Goal: Obtain resource: Obtain resource

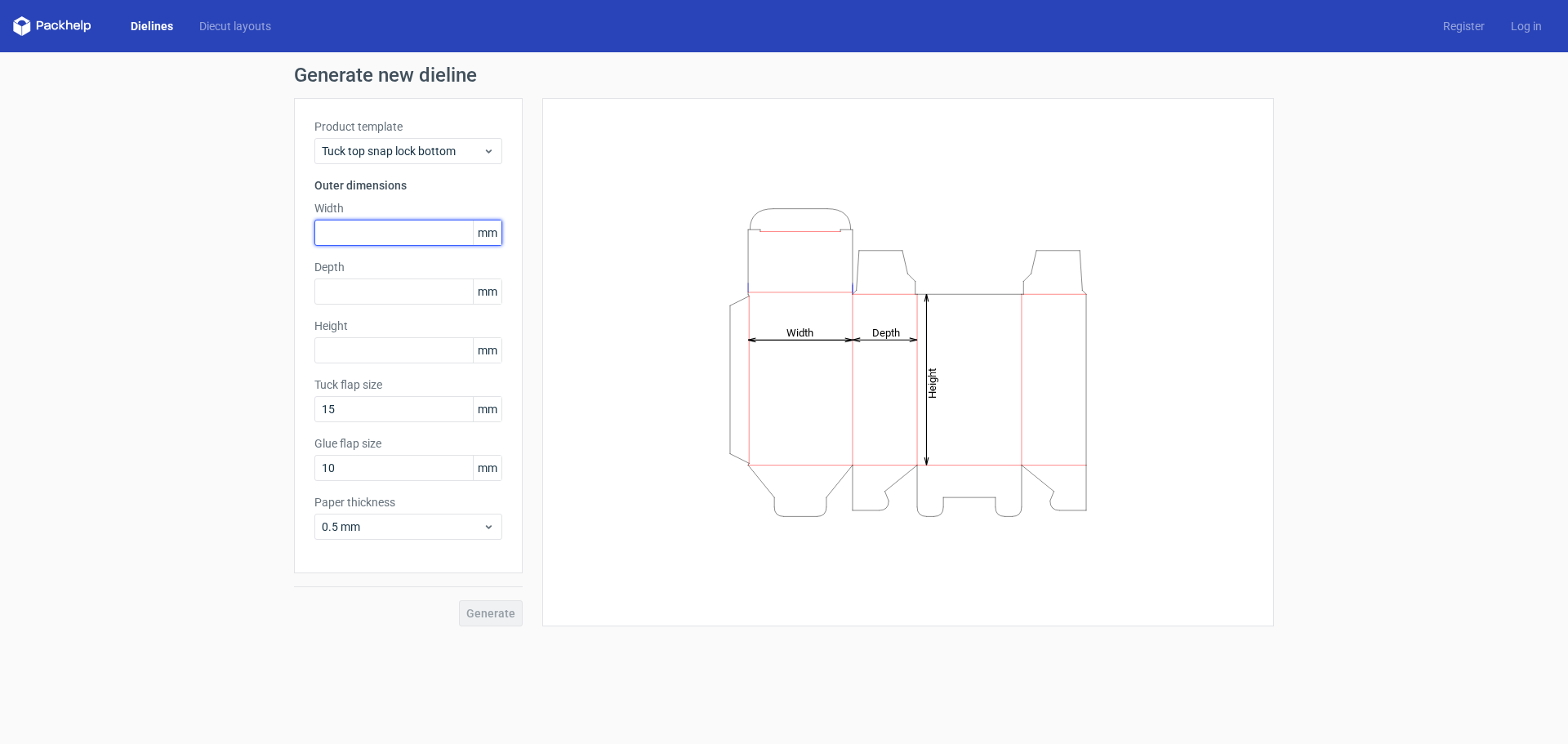
click at [340, 227] on input "text" at bounding box center [408, 232] width 188 height 26
type input "43"
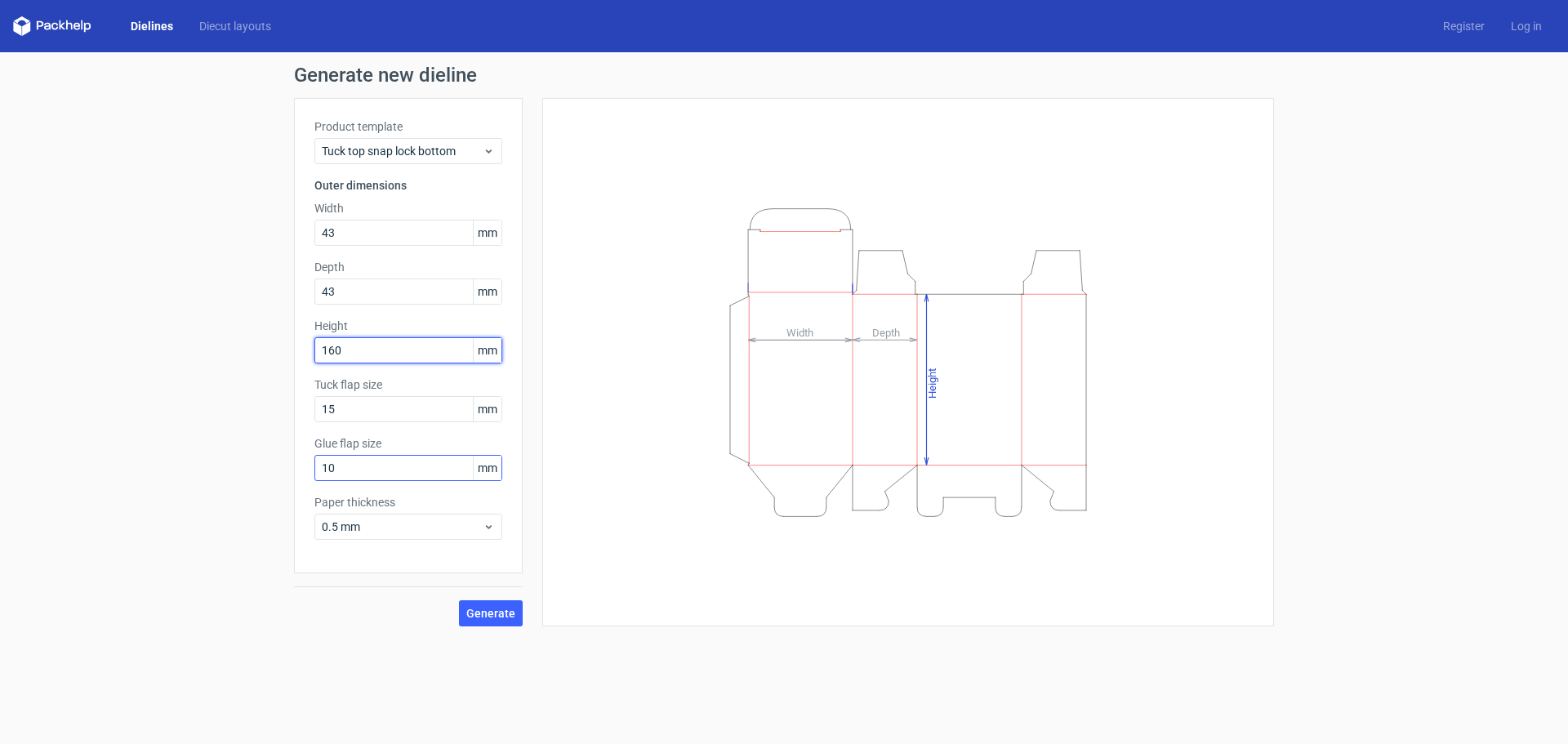
type input "160"
drag, startPoint x: 367, startPoint y: 468, endPoint x: 257, endPoint y: 462, distance: 110.2
click at [261, 465] on div "Generate new dieline Product template Tuck top snap lock bottom Outer dimension…" at bounding box center [784, 345] width 1568 height 587
type input "14"
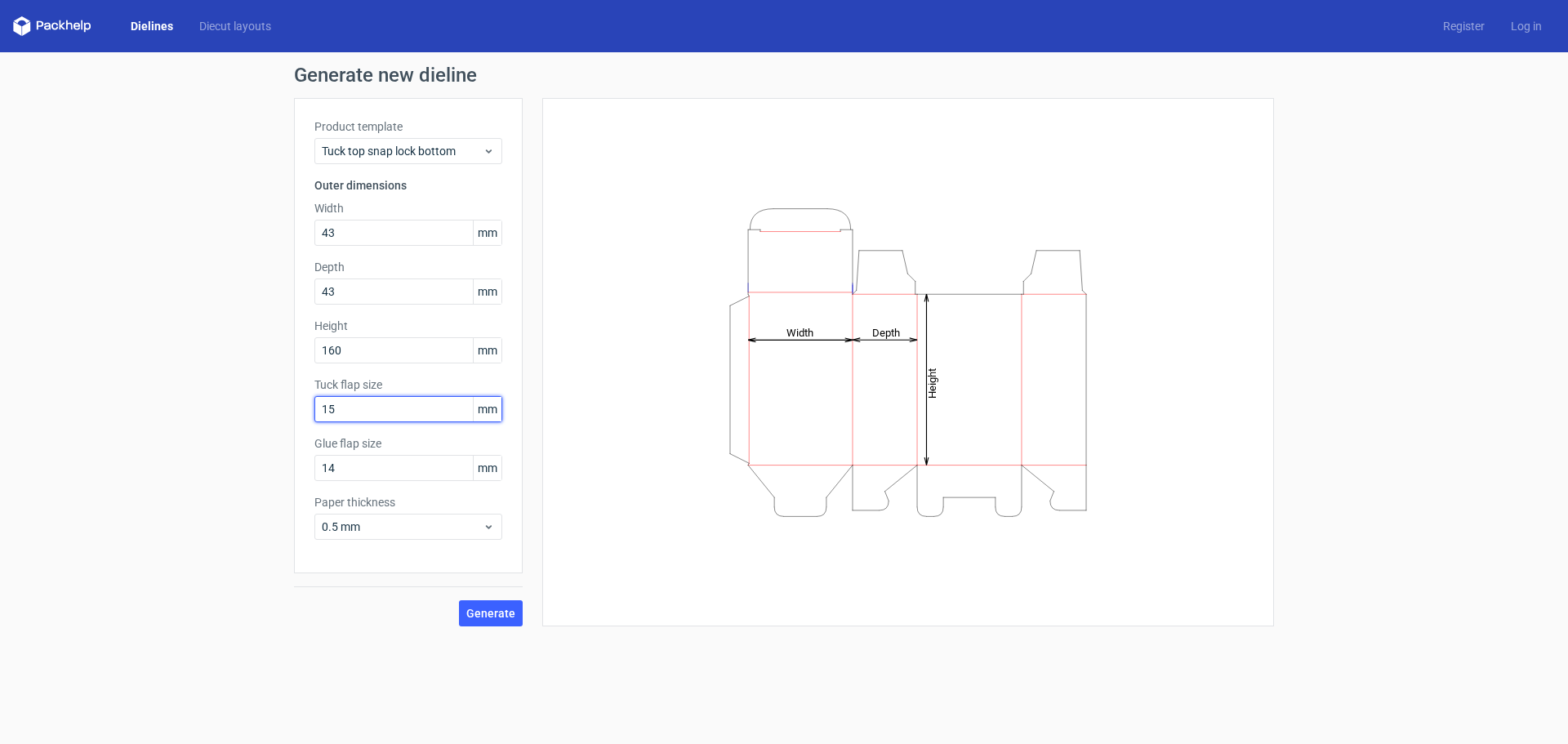
drag, startPoint x: 349, startPoint y: 410, endPoint x: 135, endPoint y: 380, distance: 216.1
click at [173, 386] on div "Generate new dieline Product template Tuck top snap lock bottom Outer dimension…" at bounding box center [784, 345] width 1568 height 587
type input "13"
click at [459, 600] on button "Generate" at bounding box center [491, 613] width 64 height 26
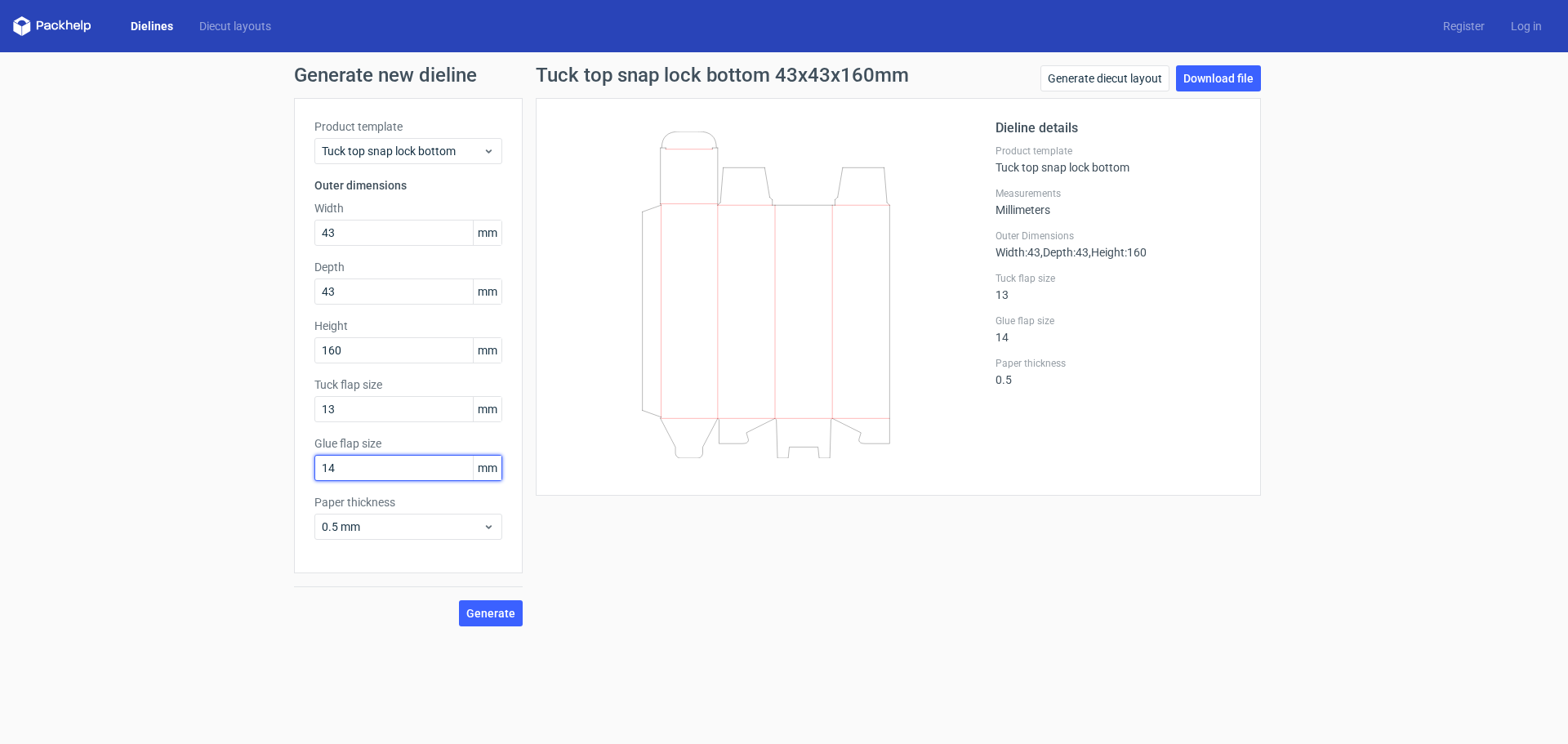
drag, startPoint x: 208, startPoint y: 467, endPoint x: 191, endPoint y: 449, distance: 24.8
click at [192, 458] on div "Generate new dieline Product template Tuck top snap lock bottom Outer dimension…" at bounding box center [784, 345] width 1568 height 587
type input "13"
click at [481, 613] on span "Generate" at bounding box center [490, 612] width 49 height 11
click at [1237, 78] on link "Download file" at bounding box center [1218, 78] width 85 height 26
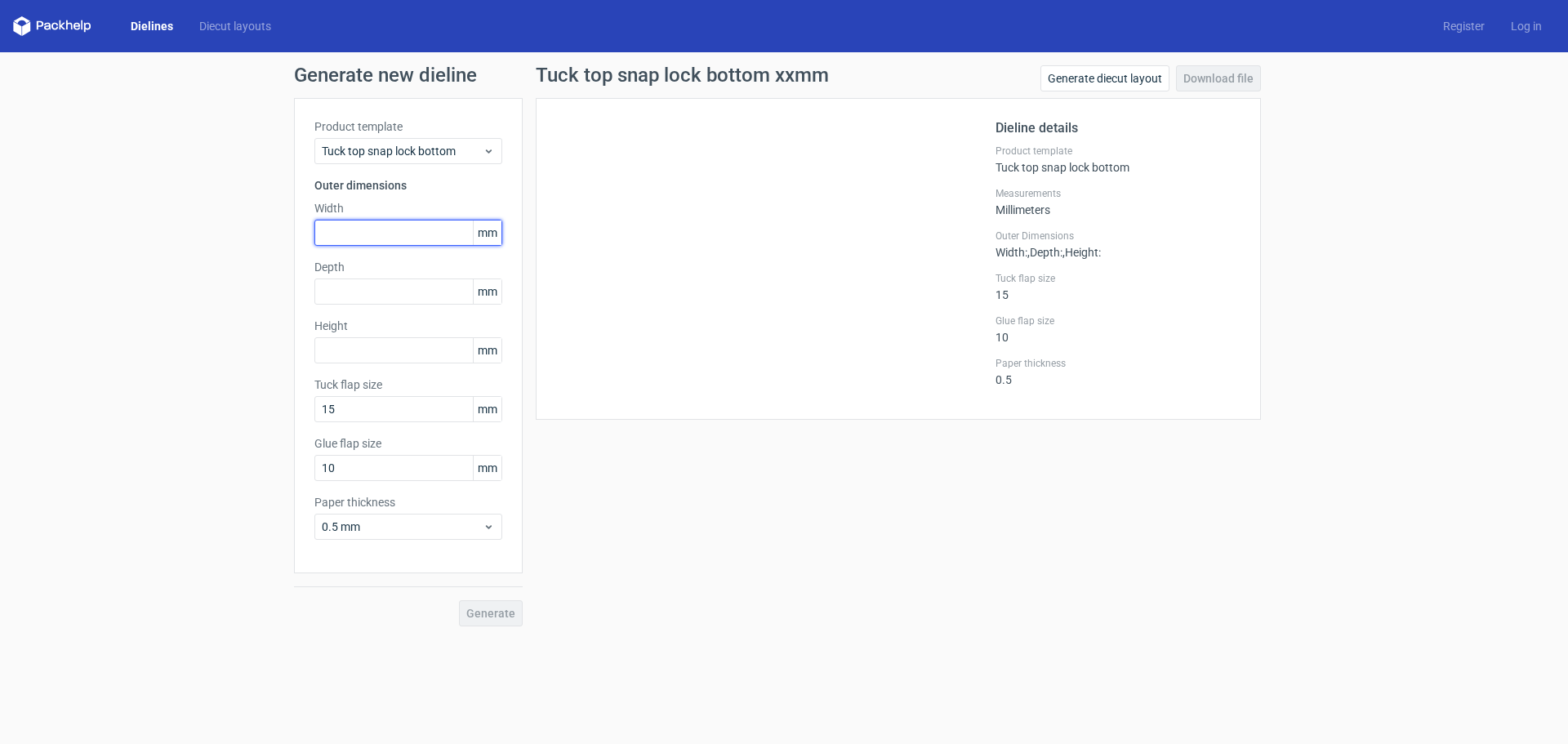
click at [349, 236] on input "text" at bounding box center [408, 232] width 188 height 26
type input "43"
click at [355, 289] on input "text" at bounding box center [408, 291] width 188 height 26
type input "43"
click at [357, 343] on input "text" at bounding box center [408, 350] width 188 height 26
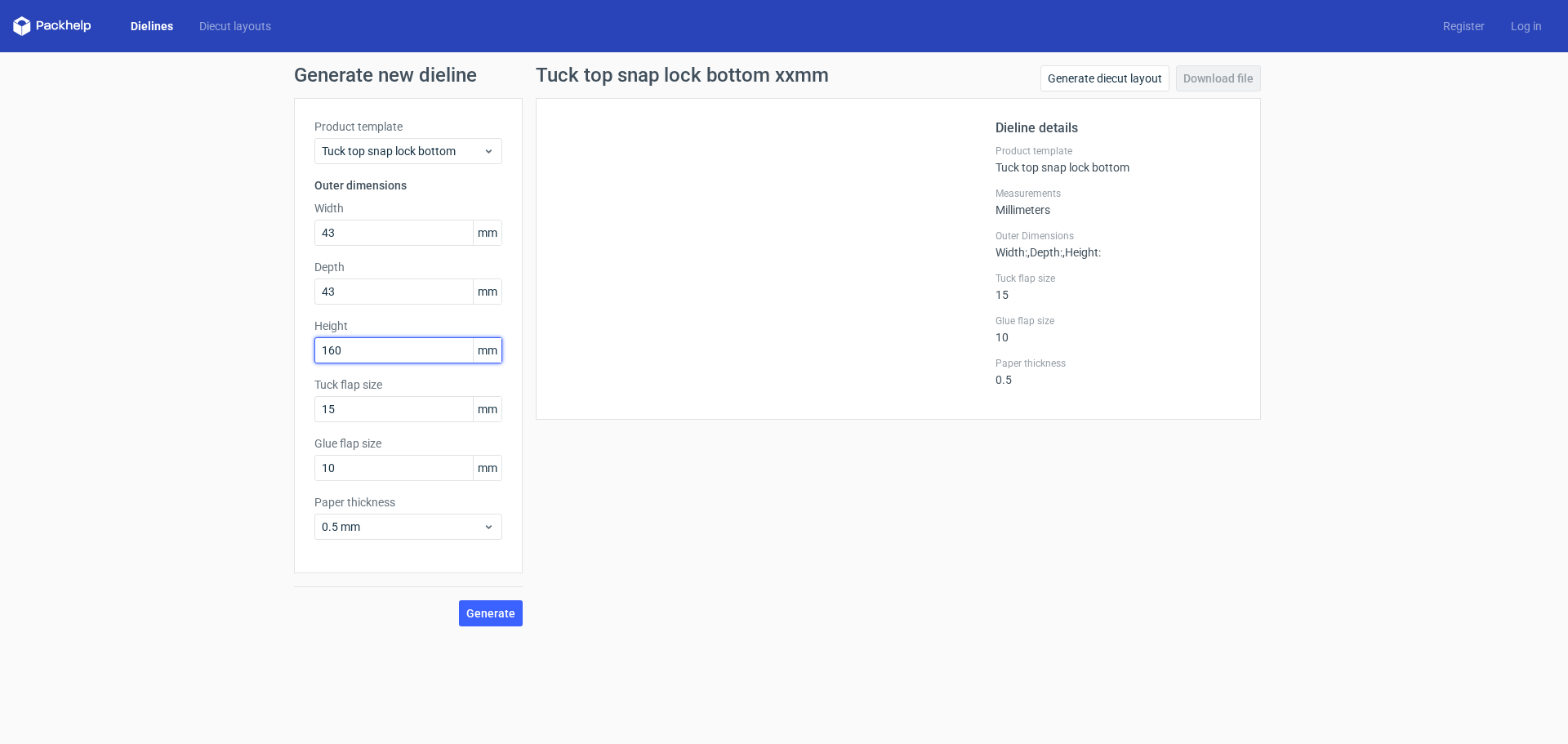
type input "160"
click at [459, 600] on button "Generate" at bounding box center [491, 613] width 64 height 26
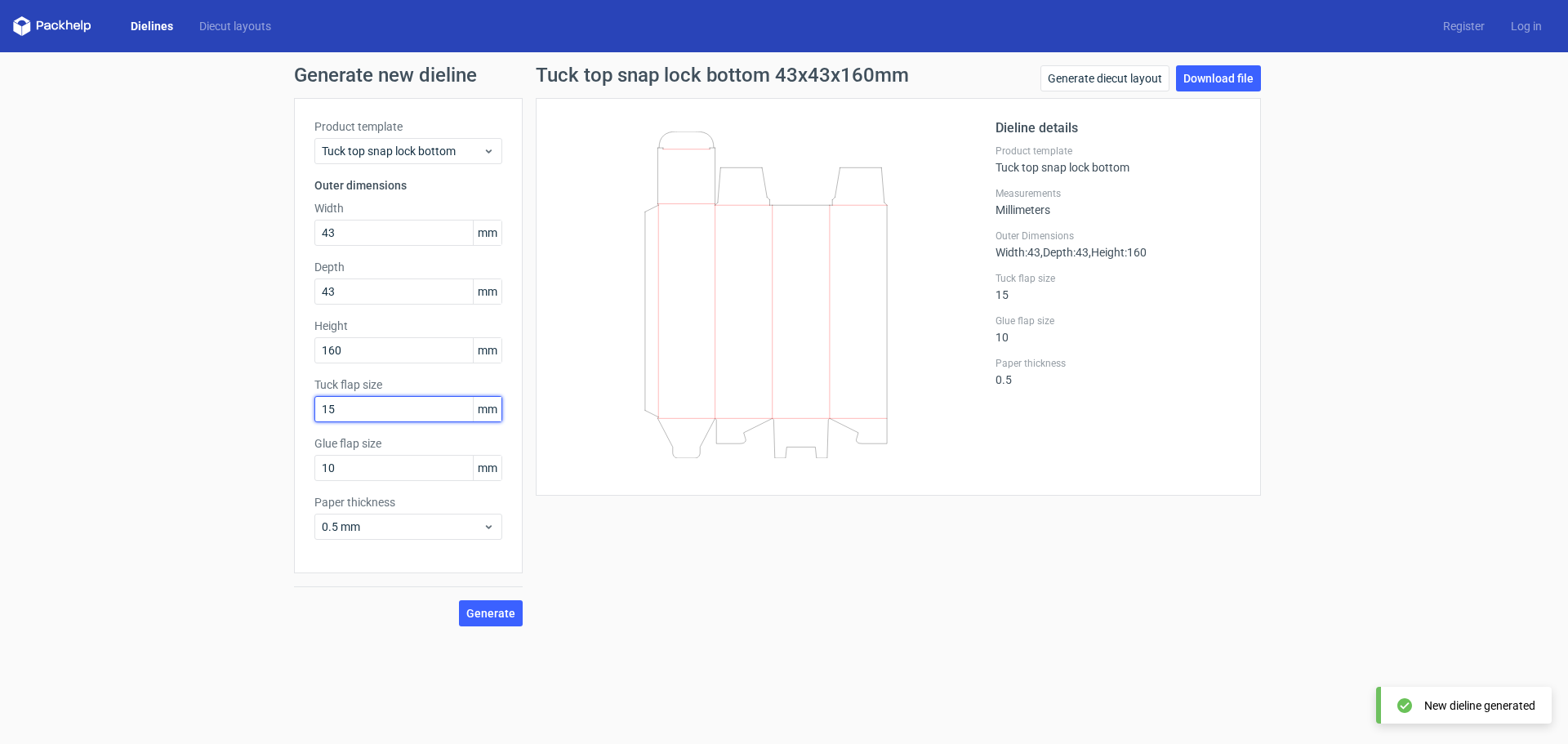
click at [239, 409] on div "Generate new dieline Product template Tuck top snap lock bottom Outer dimension…" at bounding box center [784, 345] width 1568 height 587
type input "13"
drag, startPoint x: 346, startPoint y: 475, endPoint x: 122, endPoint y: 460, distance: 224.5
click at [129, 466] on div "Generate new dieline Product template Tuck top snap lock bottom Outer dimension…" at bounding box center [784, 345] width 1568 height 587
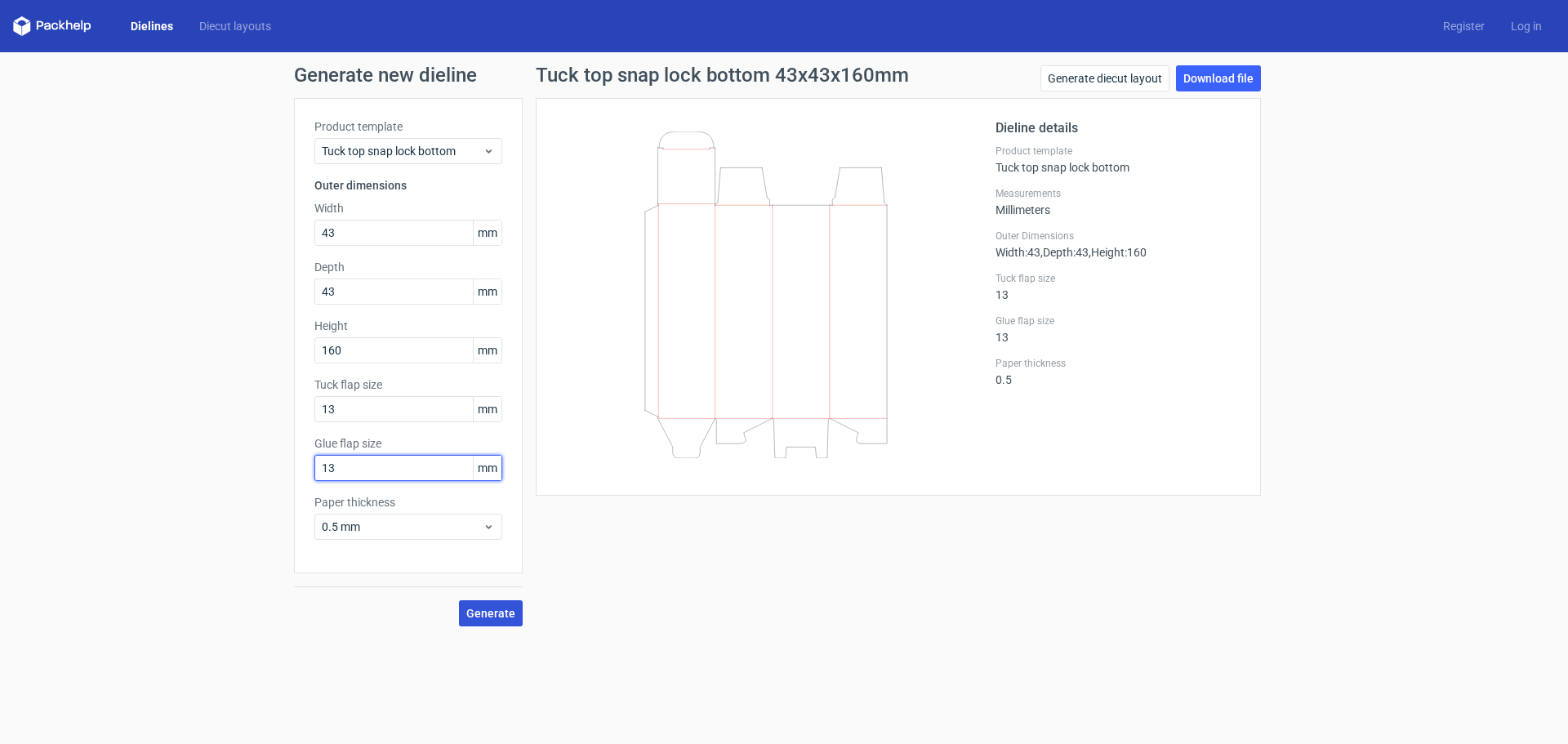
type input "13"
click at [494, 610] on span "Generate" at bounding box center [490, 612] width 49 height 11
click at [1111, 74] on link "Generate diecut layout" at bounding box center [1104, 78] width 129 height 26
click at [486, 158] on div "Tuck top snap lock bottom" at bounding box center [408, 151] width 188 height 26
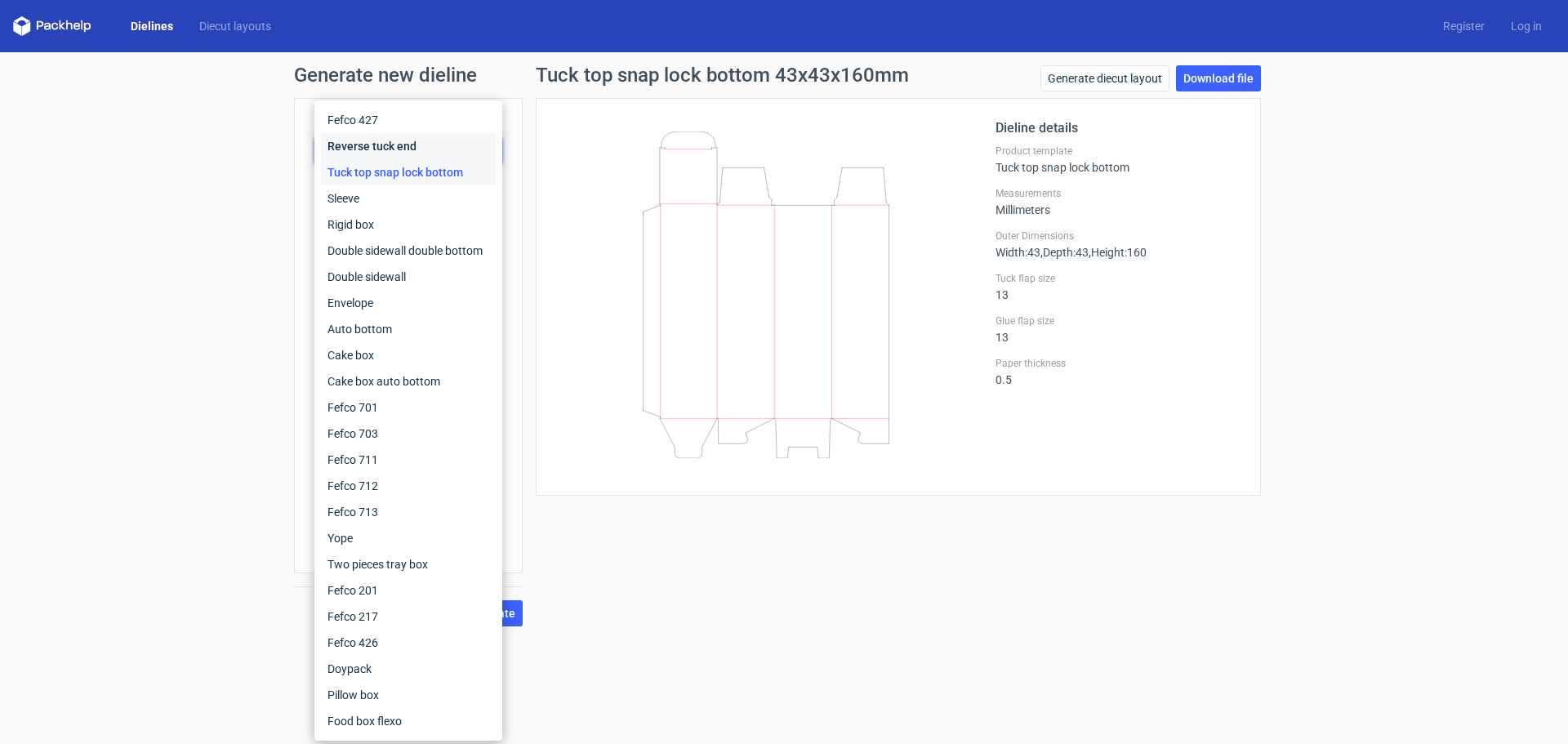
click at [486, 158] on div "Reverse tuck end" at bounding box center [408, 146] width 175 height 26
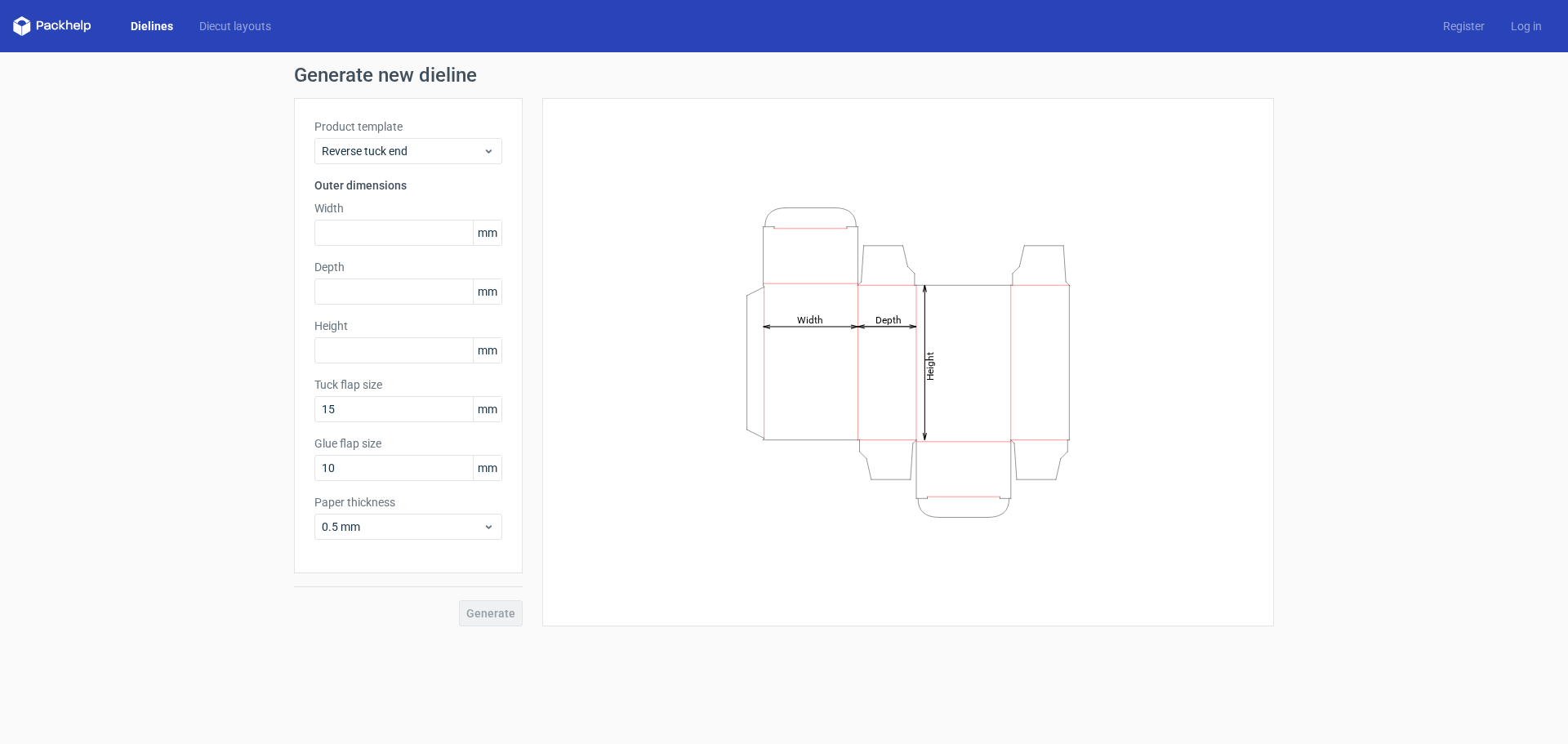
click at [529, 141] on div "Height Depth Width" at bounding box center [898, 362] width 751 height 529
